Goal: Find specific page/section: Find specific page/section

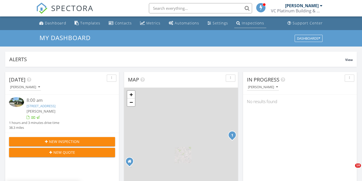
click at [243, 22] on div "Inspections" at bounding box center [252, 23] width 22 height 5
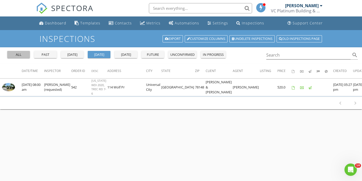
click at [18, 56] on div "all" at bounding box center [18, 54] width 19 height 5
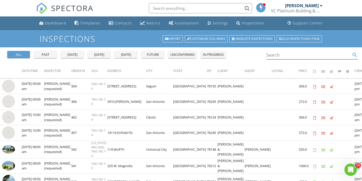
click at [272, 56] on input "Search" at bounding box center [308, 55] width 85 height 9
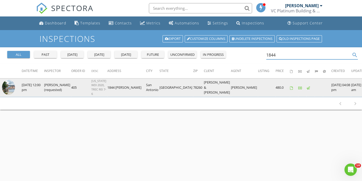
type input "1844"
click at [7, 89] on img at bounding box center [8, 87] width 13 height 15
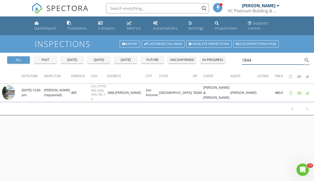
click at [256, 60] on input "1844" at bounding box center [272, 60] width 61 height 9
drag, startPoint x: 256, startPoint y: 60, endPoint x: 233, endPoint y: 61, distance: 22.7
click at [233, 61] on div "all past yesterday today tomorrow future unconfirmed in progress 1844 search" at bounding box center [157, 61] width 314 height 16
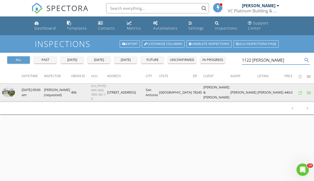
type input "1122 Nash"
click at [11, 95] on img at bounding box center [8, 93] width 13 height 10
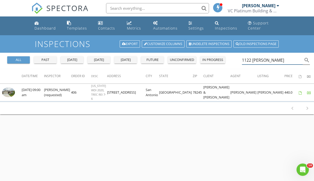
click at [265, 61] on input "1122 Nash" at bounding box center [272, 60] width 61 height 9
drag, startPoint x: 265, startPoint y: 61, endPoint x: 246, endPoint y: 60, distance: 18.3
click at [246, 60] on input "1122 Nash" at bounding box center [272, 60] width 61 height 9
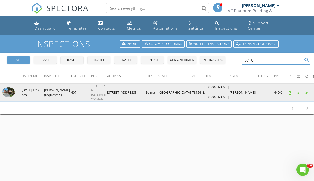
type input "15718"
click at [9, 93] on img at bounding box center [8, 93] width 13 height 10
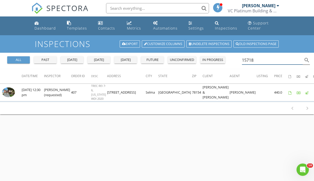
click at [257, 61] on input "15718" at bounding box center [272, 60] width 61 height 9
drag, startPoint x: 257, startPoint y: 61, endPoint x: 242, endPoint y: 61, distance: 15.7
click at [242, 61] on div "all past yesterday today tomorrow future unconfirmed in progress 15718 search" at bounding box center [157, 61] width 314 height 16
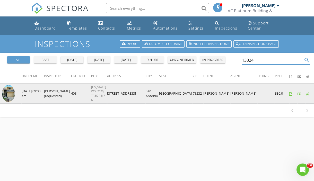
type input "13024"
click at [7, 94] on img at bounding box center [8, 93] width 13 height 17
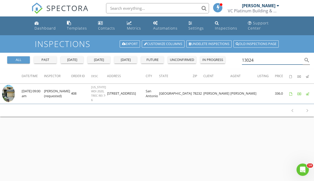
click at [260, 60] on input "13024" at bounding box center [272, 60] width 61 height 9
drag, startPoint x: 258, startPoint y: 61, endPoint x: 237, endPoint y: 61, distance: 21.4
click at [237, 61] on div "all past yesterday today tomorrow future unconfirmed in progress 13024 search" at bounding box center [157, 61] width 314 height 16
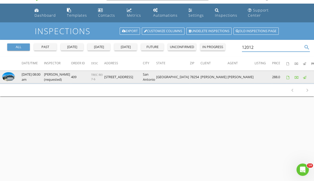
scroll to position [13, 0]
type input "12012"
click at [11, 76] on img at bounding box center [8, 76] width 13 height 9
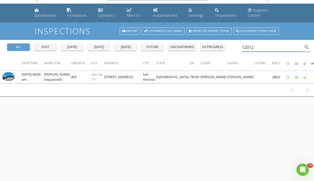
click at [259, 49] on input "12012" at bounding box center [272, 47] width 61 height 9
drag, startPoint x: 258, startPoint y: 48, endPoint x: 240, endPoint y: 48, distance: 18.6
click at [240, 48] on div "all past yesterday today tomorrow future unconfirmed in progress 12012 search" at bounding box center [157, 48] width 314 height 16
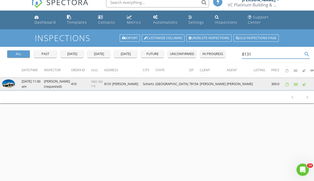
scroll to position [9, 0]
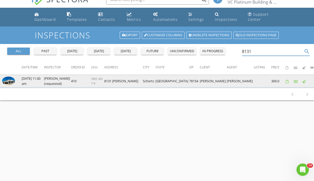
click at [10, 81] on img at bounding box center [8, 81] width 13 height 9
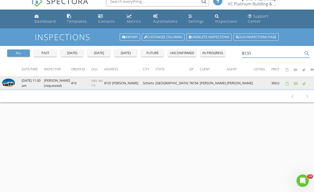
scroll to position [6, 0]
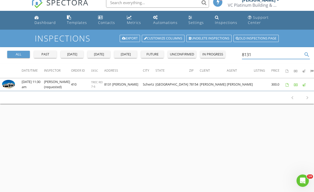
type input "8131"
click at [258, 50] on div "8131 search" at bounding box center [276, 53] width 68 height 11
click at [255, 54] on input "8131" at bounding box center [272, 55] width 61 height 9
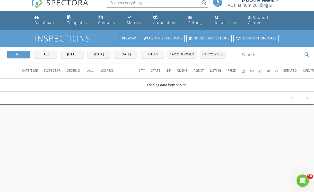
scroll to position [0, 0]
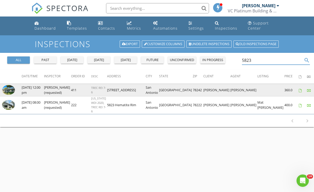
type input "5823"
click at [7, 90] on img at bounding box center [8, 90] width 13 height 10
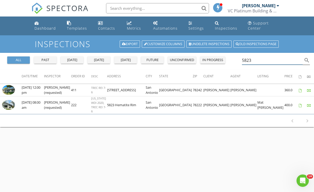
click at [258, 60] on input "5823" at bounding box center [272, 60] width 61 height 9
drag, startPoint x: 254, startPoint y: 61, endPoint x: 240, endPoint y: 61, distance: 14.2
click at [240, 61] on div "all past yesterday today tomorrow future unconfirmed in progress 5823 search" at bounding box center [157, 61] width 314 height 16
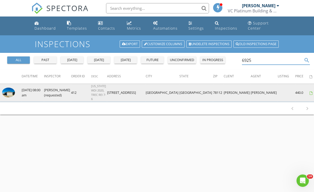
type input "6925"
click at [10, 94] on img at bounding box center [8, 93] width 13 height 10
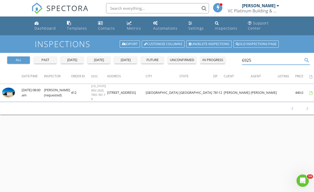
click at [255, 59] on input "6925" at bounding box center [272, 60] width 61 height 9
drag, startPoint x: 255, startPoint y: 60, endPoint x: 236, endPoint y: 60, distance: 19.3
click at [236, 60] on div "all past yesterday today tomorrow future unconfirmed in progress 6925 search" at bounding box center [157, 61] width 314 height 16
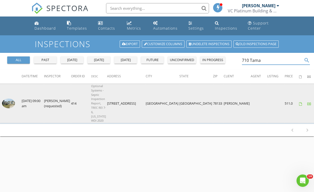
type input "710 Tama"
click at [7, 100] on img at bounding box center [8, 103] width 13 height 10
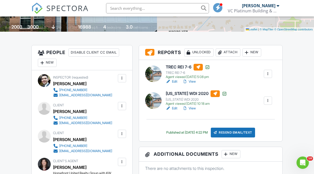
scroll to position [112, 0]
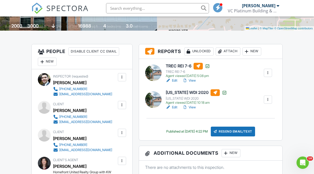
click at [192, 81] on link "View" at bounding box center [189, 80] width 13 height 5
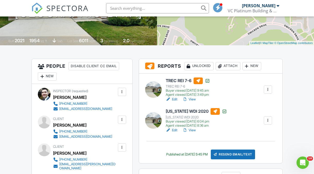
click at [193, 100] on link "View" at bounding box center [189, 99] width 13 height 5
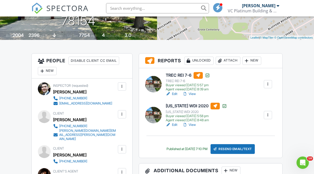
scroll to position [103, 0]
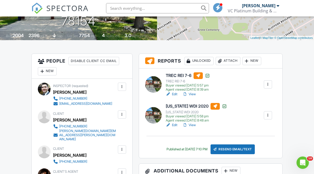
click at [194, 95] on link "View" at bounding box center [189, 94] width 13 height 5
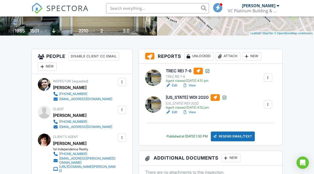
click at [191, 86] on link "View" at bounding box center [189, 85] width 13 height 5
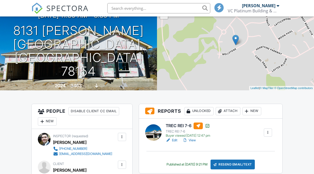
scroll to position [94, 0]
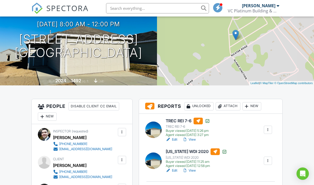
scroll to position [58, 0]
click at [194, 140] on link "View" at bounding box center [189, 139] width 13 height 5
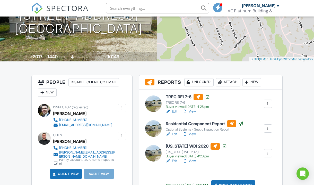
scroll to position [82, 0]
click at [193, 111] on link "View" at bounding box center [189, 111] width 13 height 5
click at [193, 133] on link "View" at bounding box center [189, 133] width 13 height 5
